Goal: Task Accomplishment & Management: Complete application form

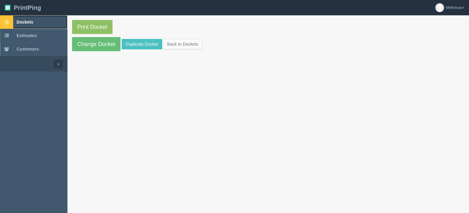
click at [28, 23] on span "Dockets" at bounding box center [25, 22] width 17 height 5
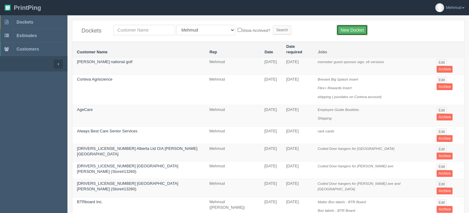
click at [359, 29] on link "New Docket" at bounding box center [352, 30] width 31 height 10
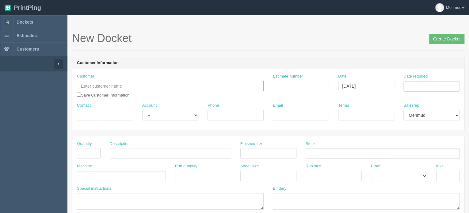
drag, startPoint x: 92, startPoint y: 87, endPoint x: 22, endPoint y: 66, distance: 73.0
click at [92, 87] on input "text" at bounding box center [170, 86] width 187 height 10
click at [86, 88] on input "text" at bounding box center [170, 86] width 187 height 10
paste input "Glory [PERSON_NAME]"
type input "Glory [PERSON_NAME]"
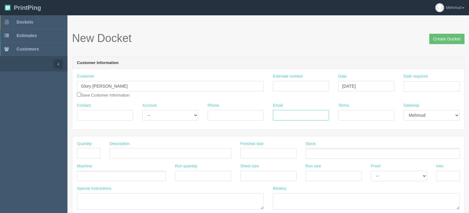
click at [283, 115] on input "Email" at bounding box center [301, 115] width 56 height 10
paste input "glorychuku@live.com"
type input "glorychuku@live.com"
click at [177, 119] on select "-- Existing Client Allrush Client Rep Client" at bounding box center [170, 115] width 56 height 10
select select "Allrush Client"
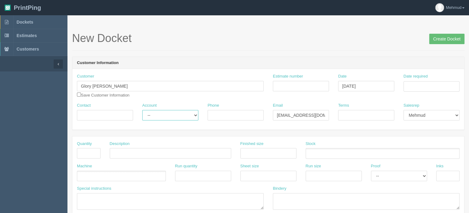
click at [142, 110] on select "-- Existing Client Allrush Client Rep Client" at bounding box center [170, 115] width 56 height 10
click at [89, 114] on input "Contact" at bounding box center [105, 115] width 56 height 10
drag, startPoint x: 87, startPoint y: 85, endPoint x: 66, endPoint y: 87, distance: 21.8
click at [97, 113] on input "Contact" at bounding box center [105, 115] width 56 height 10
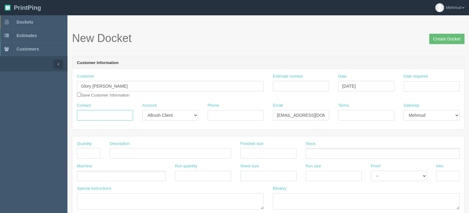
paste input "Glory"
type input "Glory"
click at [94, 152] on input "text" at bounding box center [89, 153] width 24 height 10
type input "1"
type input "seating chart"
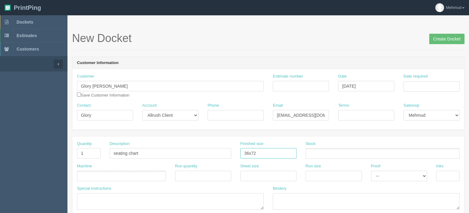
type input "36x72"
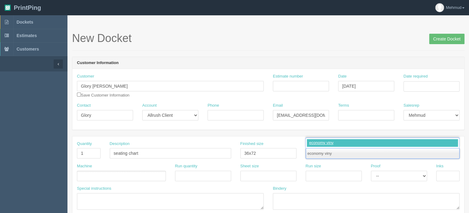
type input "economy vinyl"
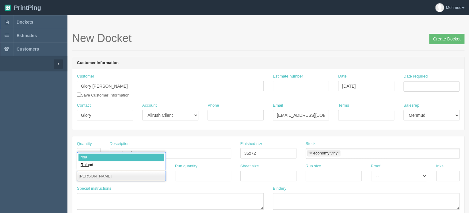
type input "roland"
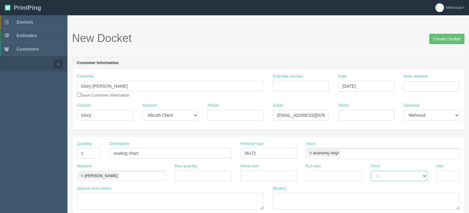
click at [398, 180] on select "-- Email Hard Copy" at bounding box center [399, 176] width 56 height 10
select select "Hard Copy"
click at [371, 171] on select "-- Email Hard Copy" at bounding box center [399, 176] width 56 height 10
click at [446, 176] on input "text" at bounding box center [448, 176] width 24 height 10
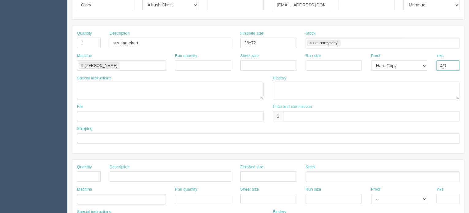
scroll to position [123, 0]
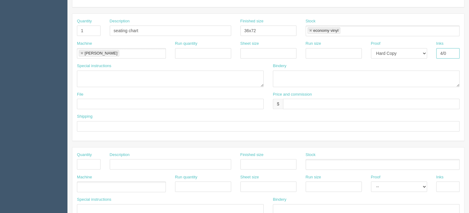
type input "4/0"
click at [108, 121] on input "text" at bounding box center [268, 126] width 383 height 10
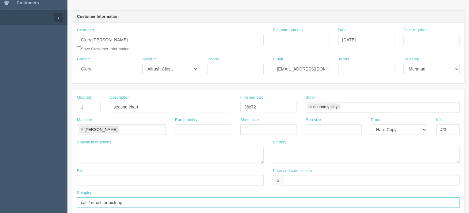
scroll to position [0, 0]
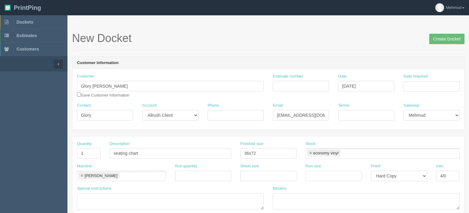
type input "call / email for pick up"
click at [434, 82] on input "Date required" at bounding box center [431, 86] width 56 height 10
click at [445, 144] on td "21" at bounding box center [442, 144] width 8 height 9
type input "August 21, 2025"
click at [356, 116] on input "Terms" at bounding box center [366, 115] width 56 height 10
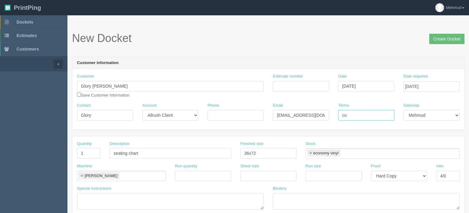
type input "c"
type input "prepaid etransfer"
click at [280, 85] on input "Estimate number" at bounding box center [301, 86] width 56 height 10
click at [292, 85] on input "Estimate number" at bounding box center [301, 86] width 56 height 10
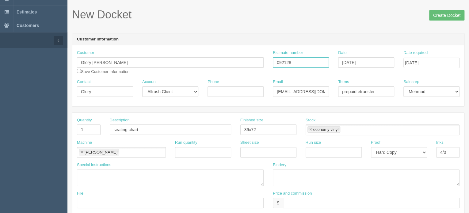
scroll to position [61, 0]
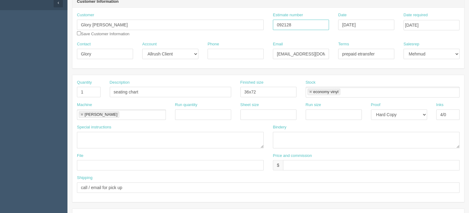
type input "092128"
click at [290, 136] on textarea at bounding box center [366, 140] width 187 height 17
type textarea "mount to coroplast"
click at [292, 164] on input "text" at bounding box center [371, 165] width 177 height 10
click at [294, 164] on input "text" at bounding box center [371, 165] width 177 height 10
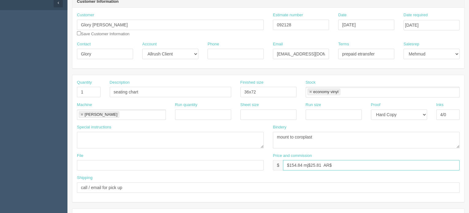
click at [359, 163] on input "$154.84 mj$25.81 AR$" at bounding box center [371, 165] width 177 height 10
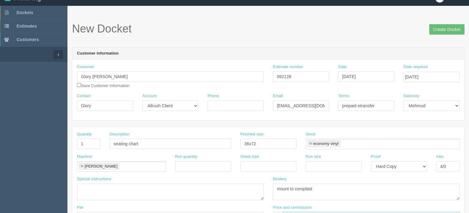
scroll to position [0, 0]
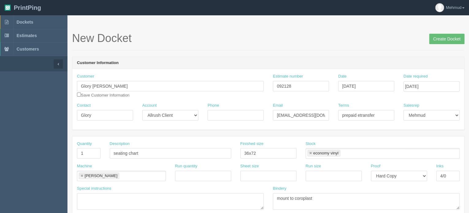
type input "$154.84 mj$25.81 AR$45.79"
click at [445, 41] on input "Create Docket" at bounding box center [446, 39] width 35 height 10
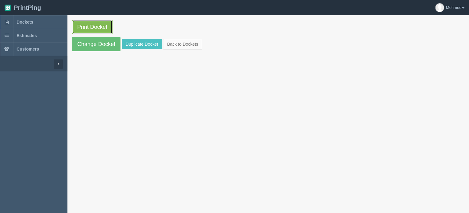
click at [97, 29] on link "Print Docket" at bounding box center [92, 27] width 40 height 14
drag, startPoint x: 108, startPoint y: 43, endPoint x: 112, endPoint y: 45, distance: 4.2
click at [108, 43] on link "Change Docket" at bounding box center [96, 44] width 48 height 14
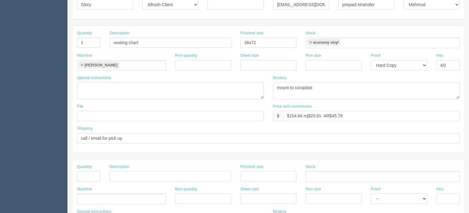
scroll to position [123, 0]
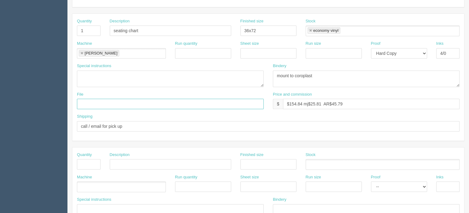
click at [91, 104] on input "text" at bounding box center [170, 104] width 187 height 10
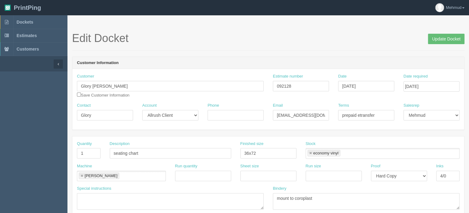
type input "files@allrush seating plan"
click at [446, 43] on input "Update Docket" at bounding box center [446, 39] width 36 height 10
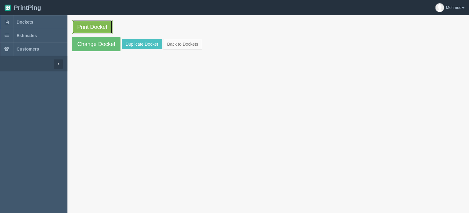
click at [86, 28] on link "Print Docket" at bounding box center [92, 27] width 40 height 14
click at [32, 22] on span "Dockets" at bounding box center [25, 22] width 17 height 5
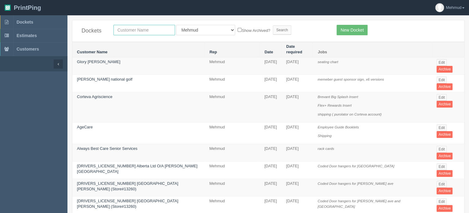
click at [128, 30] on input "text" at bounding box center [144, 30] width 62 height 10
click at [122, 29] on input "text" at bounding box center [144, 30] width 62 height 10
type input "olympia"
click at [273, 32] on input "Search" at bounding box center [282, 29] width 18 height 9
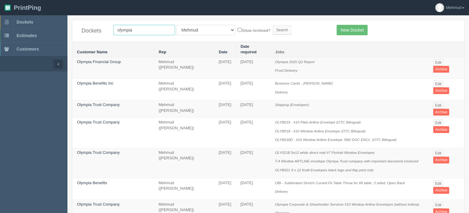
drag, startPoint x: 147, startPoint y: 30, endPoint x: 55, endPoint y: 24, distance: 91.8
type input "ofgi"
click at [273, 29] on input "Search" at bounding box center [282, 29] width 18 height 9
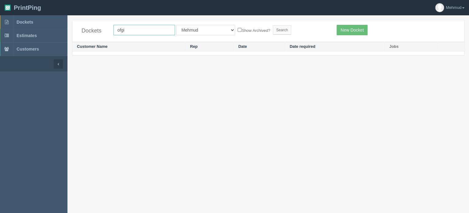
drag, startPoint x: 88, startPoint y: 26, endPoint x: 85, endPoint y: 25, distance: 3.7
click at [85, 26] on div "Dockets ofgi All Users [PERSON_NAME] Test 1 [PERSON_NAME] [PERSON_NAME] [PERSON…" at bounding box center [268, 30] width 392 height 21
click at [137, 28] on input "text" at bounding box center [144, 30] width 62 height 10
type input "r"
type input "[PERSON_NAME]"
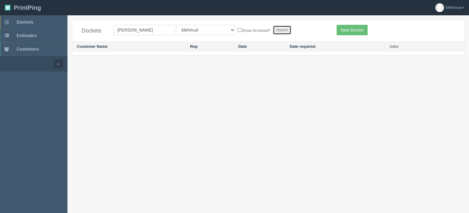
click at [273, 32] on input "Search" at bounding box center [282, 29] width 18 height 9
click at [273, 28] on input "Search" at bounding box center [282, 29] width 18 height 9
drag, startPoint x: 106, startPoint y: 29, endPoint x: 93, endPoint y: 29, distance: 13.2
click at [93, 29] on div "Dockets tarman All Users Ali Ali Test 1 Aly Amy Ankit Arif Brandon Dan France G…" at bounding box center [268, 30] width 392 height 21
click at [120, 27] on input "text" at bounding box center [144, 30] width 62 height 10
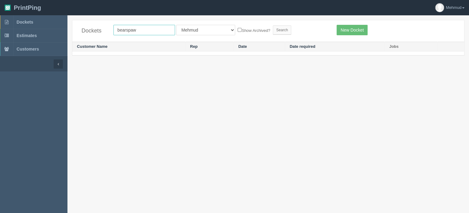
type input "bearspaw"
click at [273, 29] on input "Search" at bounding box center [282, 29] width 18 height 9
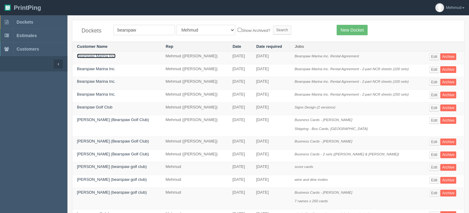
click at [93, 56] on link "Bearspaw Marina Inc." at bounding box center [96, 56] width 39 height 5
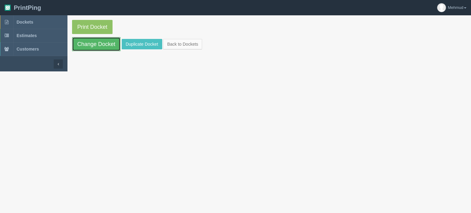
click at [95, 46] on link "Change Docket" at bounding box center [96, 44] width 48 height 14
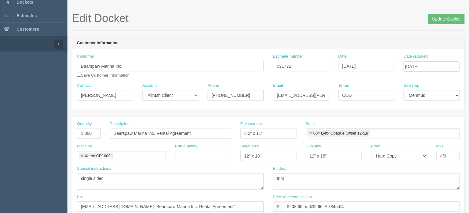
scroll to position [31, 0]
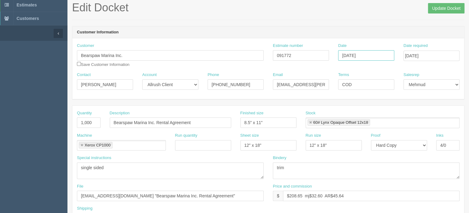
click at [368, 55] on input "July 16, 2025" at bounding box center [366, 55] width 56 height 10
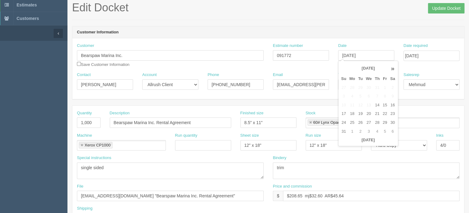
click at [362, 116] on td "19" at bounding box center [361, 113] width 8 height 9
type input "August 19, 2025"
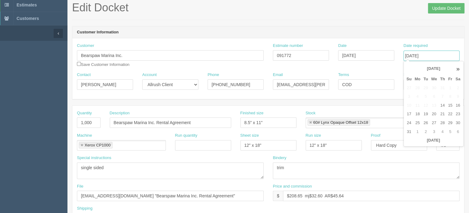
click at [428, 58] on input "July 18, 2025" at bounding box center [431, 56] width 56 height 10
click at [442, 113] on td "21" at bounding box center [442, 114] width 8 height 9
type input "August 21, 2025"
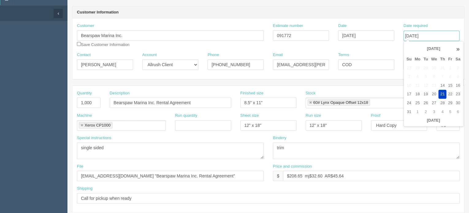
scroll to position [92, 0]
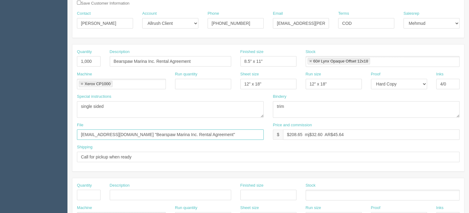
drag, startPoint x: 202, startPoint y: 134, endPoint x: 60, endPoint y: 125, distance: 142.5
click at [60, 125] on section "Dockets Estimates Customers" at bounding box center [234, 193] width 469 height 541
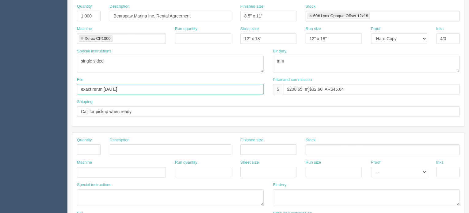
scroll to position [153, 0]
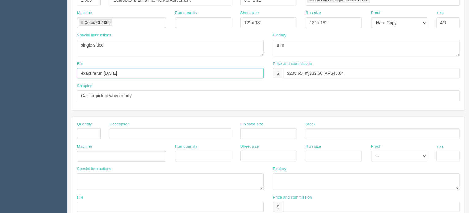
type input "exact rerun july 2025"
drag, startPoint x: 137, startPoint y: 95, endPoint x: 64, endPoint y: 92, distance: 73.0
click at [64, 92] on section "Dockets Estimates Customers" at bounding box center [234, 132] width 469 height 541
click at [85, 134] on input "text" at bounding box center [89, 133] width 24 height 10
type input "1"
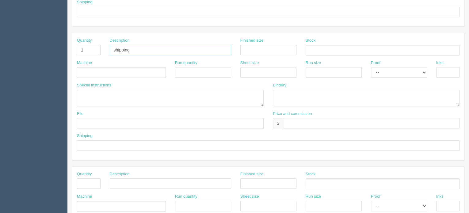
scroll to position [245, 0]
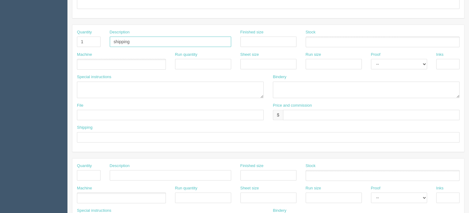
type input "shipping"
click at [97, 87] on textarea at bounding box center [170, 90] width 187 height 17
paste textarea "Haskayne Park, Woodland Rd, Calgary, AB T3L 2P3"
click at [81, 85] on textarea "Haskayne Park, Woodland Rd, Calgary, AB T3L 2P3" at bounding box center [170, 90] width 187 height 17
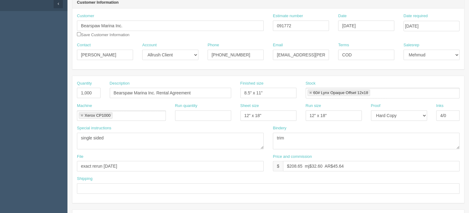
scroll to position [61, 0]
type textarea "Bearspaw marina, Haskayne Park, Woodland Rd, Calgary, AB T3L 2P3"
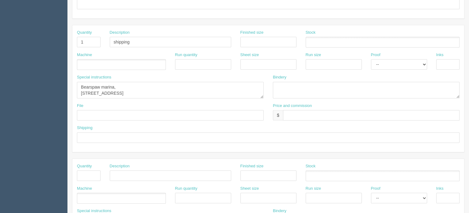
scroll to position [245, 0]
click at [193, 90] on textarea "Bearspaw marina, Haskayne Park, Woodland Rd, Calgary, AB T3L 2P3" at bounding box center [170, 90] width 187 height 17
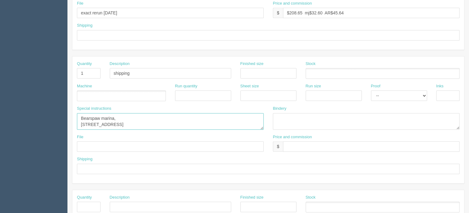
scroll to position [215, 0]
click at [291, 143] on input "text" at bounding box center [371, 145] width 177 height 10
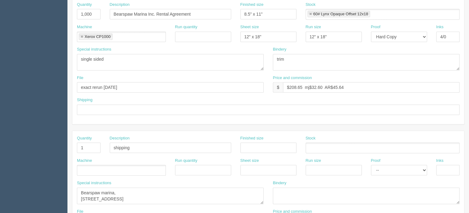
scroll to position [153, 0]
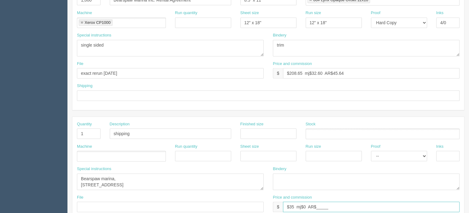
type input "$35 mj$0 AR$_____"
click at [90, 92] on input "text" at bounding box center [268, 95] width 383 height 10
type input "see below"
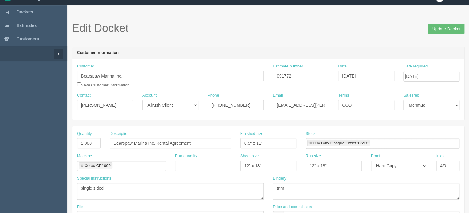
scroll to position [0, 0]
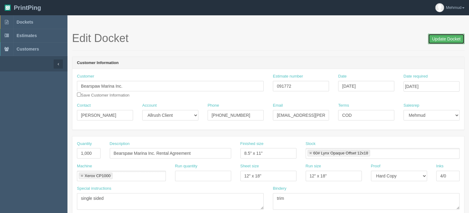
click at [440, 39] on input "Update Docket" at bounding box center [446, 39] width 36 height 10
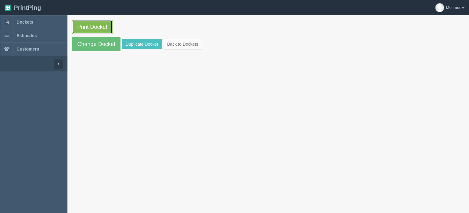
click at [95, 30] on link "Print Docket" at bounding box center [92, 27] width 40 height 14
